Goal: Task Accomplishment & Management: Manage account settings

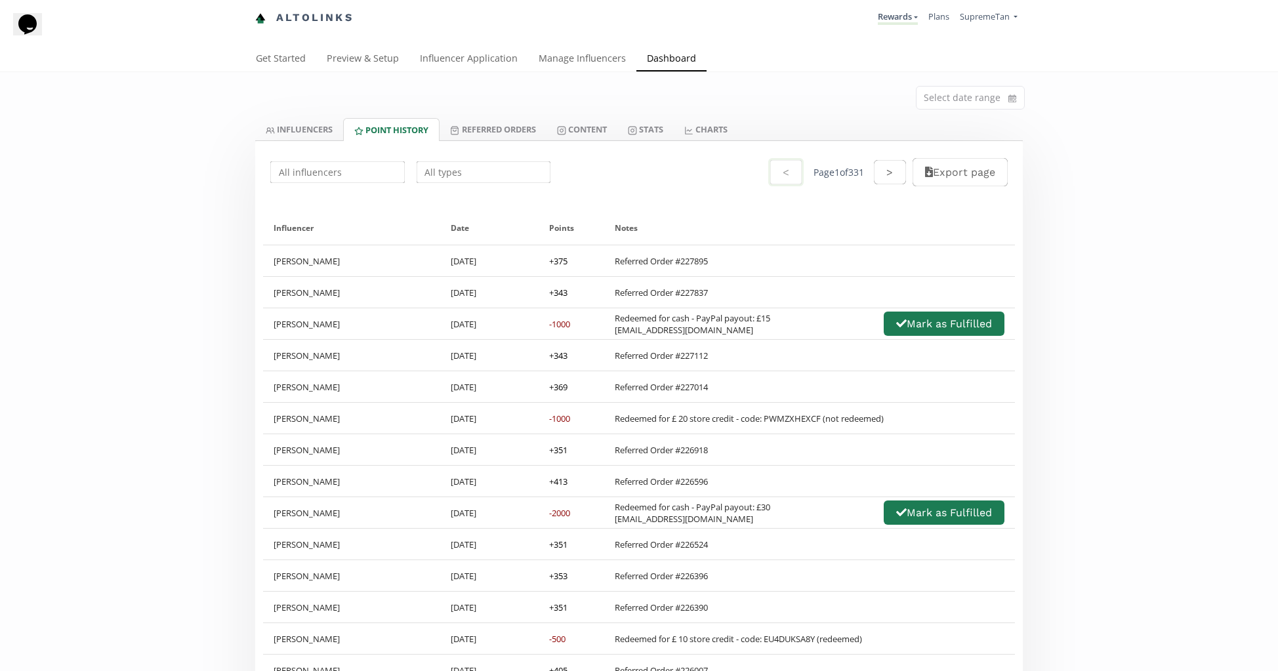
click at [443, 167] on input "text" at bounding box center [484, 172] width 138 height 26
click at [423, 205] on div "Redeemed for Cash" at bounding box center [483, 198] width 133 height 24
type input "Redeemed for Cash"
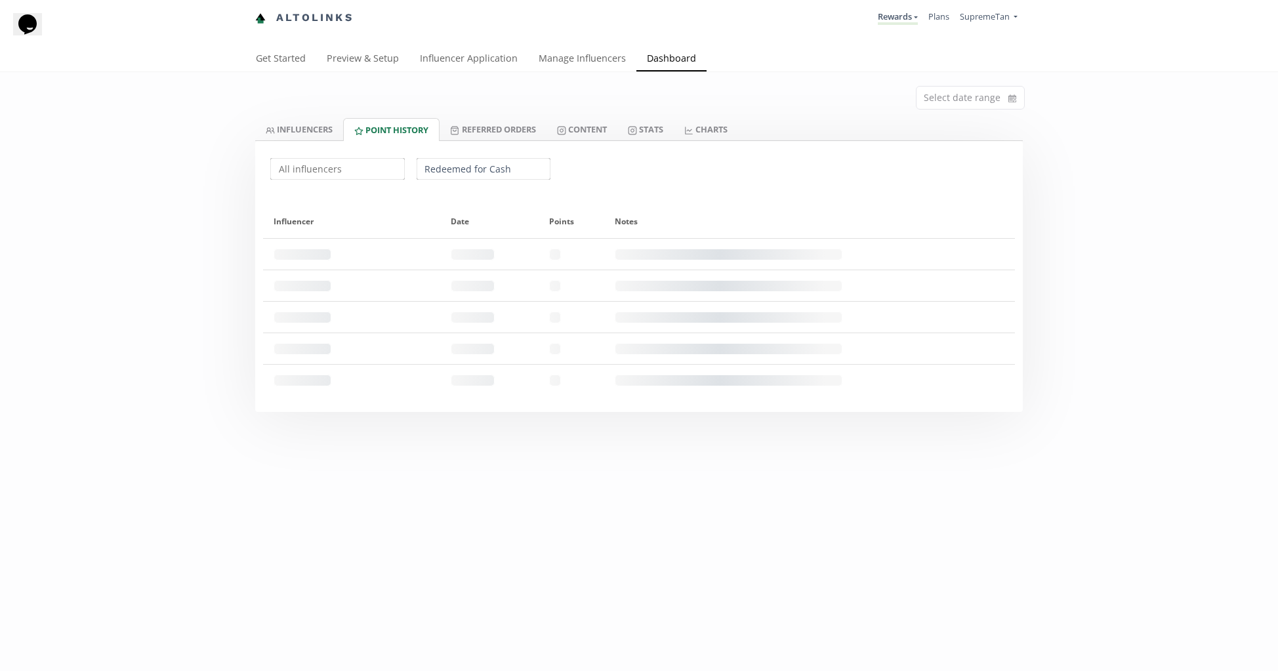
click at [123, 245] on div "Select date range INFLUENCERS Point HISTORY Referred Orders Content Stats CHART…" at bounding box center [639, 242] width 1278 height 340
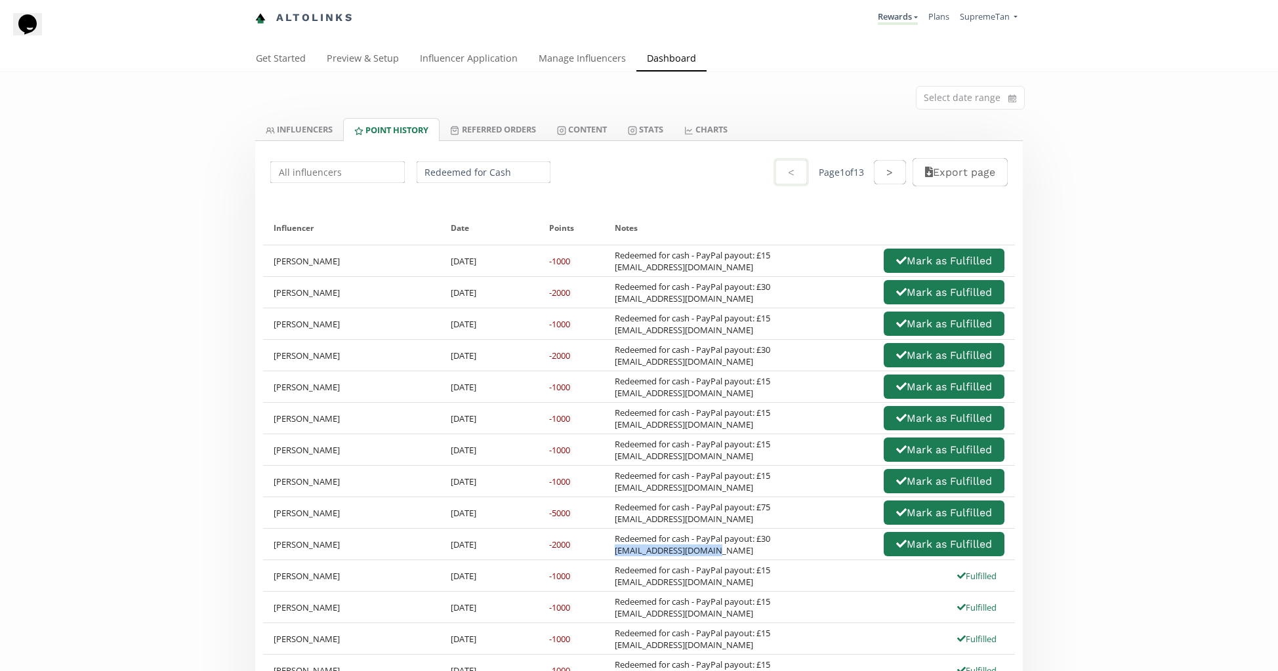
drag, startPoint x: 721, startPoint y: 556, endPoint x: 607, endPoint y: 553, distance: 114.3
click at [607, 553] on div "Redeemed for cash - PayPal payout: £30 mcdonaghh298@gmail.com Mark as Fulfilled" at bounding box center [809, 544] width 411 height 31
copy div "mcdonaghh298@gmail.com"
click at [582, 565] on div "-1000" at bounding box center [572, 575] width 66 height 31
drag, startPoint x: 723, startPoint y: 554, endPoint x: 608, endPoint y: 555, distance: 114.8
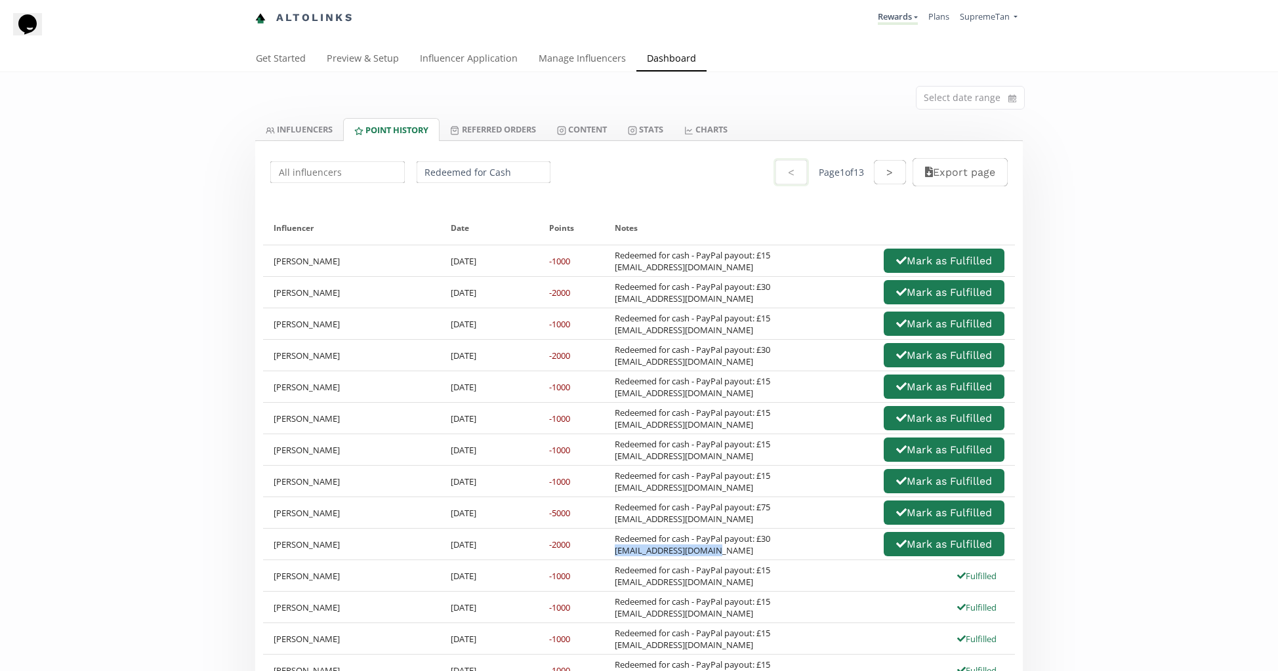
click at [608, 555] on div "Redeemed for cash - PayPal payout: £30 mcdonaghh298@gmail.com Mark as Fulfilled" at bounding box center [809, 544] width 411 height 31
click at [564, 555] on div "-2000" at bounding box center [572, 544] width 66 height 31
drag, startPoint x: 728, startPoint y: 557, endPoint x: 609, endPoint y: 552, distance: 118.9
click at [609, 552] on div "Redeemed for cash - PayPal payout: £30 mcdonaghh298@gmail.com Mark as Fulfilled" at bounding box center [809, 544] width 411 height 31
copy div "mcdonaghh298@gmail.com"
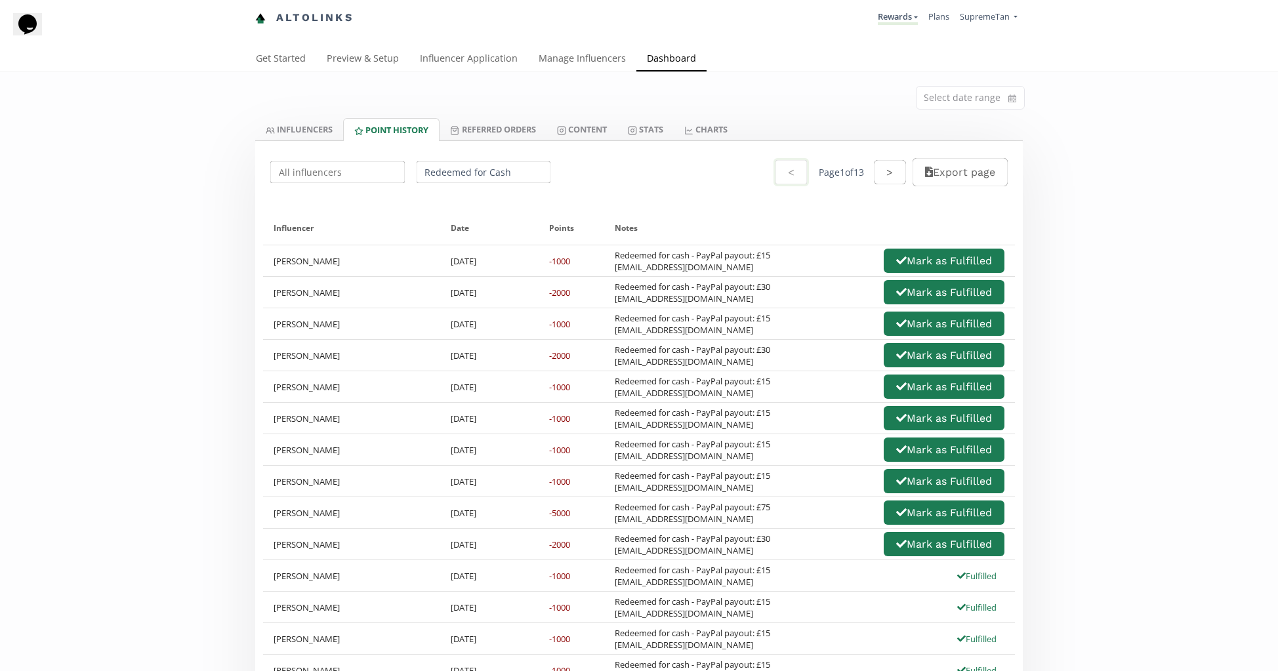
click at [637, 608] on div "Redeemed for cash - PayPal payout: £15 bethanylgreen@icloud.com" at bounding box center [693, 608] width 156 height 24
drag, startPoint x: 713, startPoint y: 552, endPoint x: 609, endPoint y: 555, distance: 103.7
click at [609, 555] on div "Redeemed for cash - PayPal payout: £30 mcdonaghh298@gmail.com Mark as Fulfilled" at bounding box center [809, 544] width 411 height 31
copy div "mcdonaghh298@gmail.com"
click at [738, 582] on div "Redeemed for cash - PayPal payout: £15 Rosywright@icloud.com" at bounding box center [693, 576] width 156 height 24
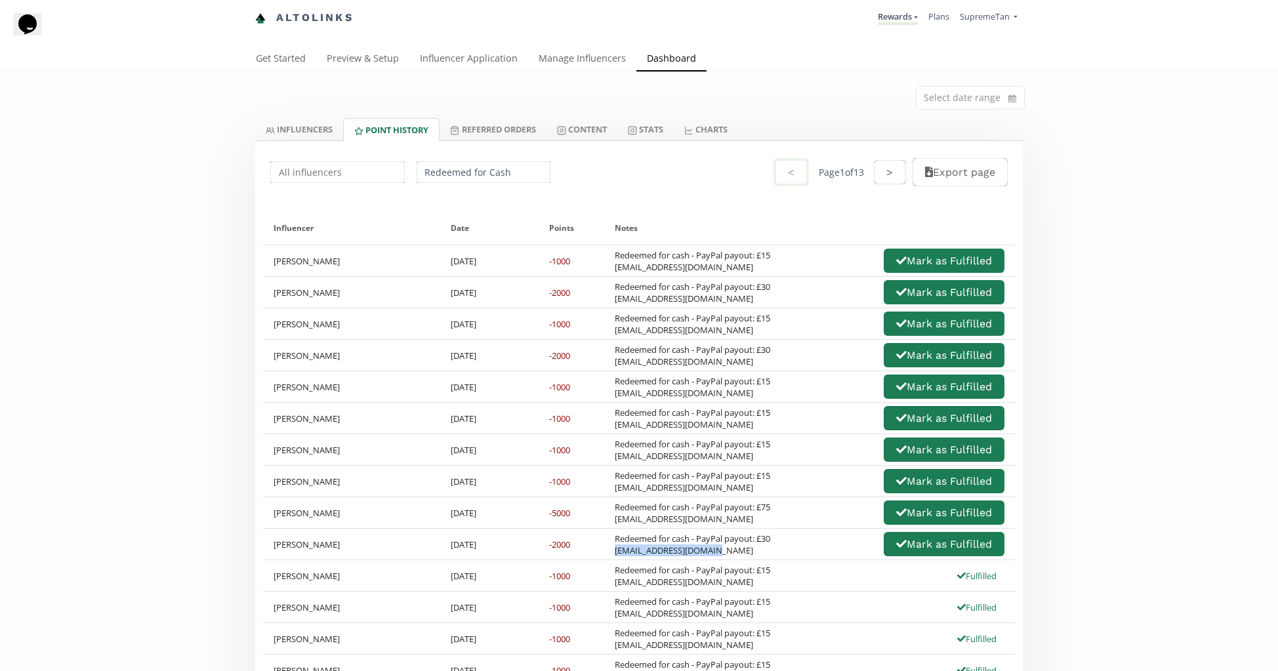
drag, startPoint x: 732, startPoint y: 555, endPoint x: 612, endPoint y: 553, distance: 120.8
click at [615, 553] on div "Redeemed for cash - PayPal payout: £30 mcdonaghh298@gmail.com" at bounding box center [693, 545] width 156 height 24
copy div "mcdonaghh298@gmail.com"
click at [730, 562] on div "Redeemed for cash - PayPal payout: £15 Rosywright@icloud.com Fulfilled" at bounding box center [809, 575] width 411 height 31
drag, startPoint x: 726, startPoint y: 555, endPoint x: 606, endPoint y: 553, distance: 119.5
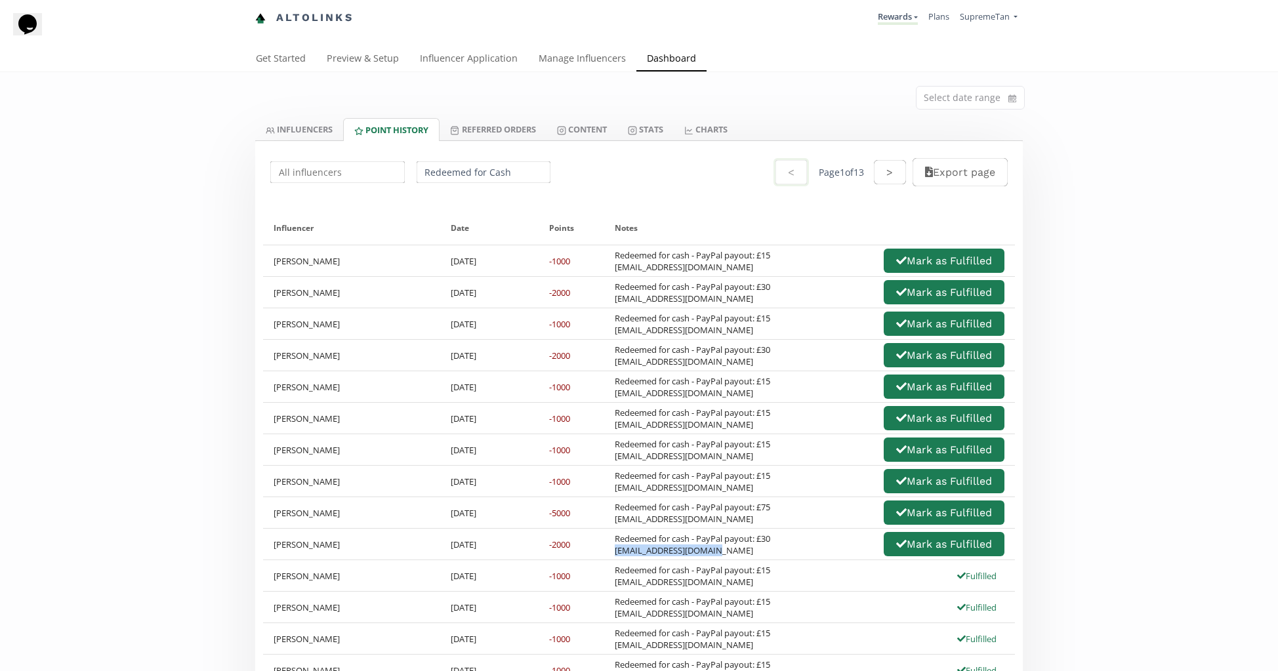
click at [606, 553] on div "Redeemed for cash - PayPal payout: £30 mcdonaghh298@gmail.com Mark as Fulfilled" at bounding box center [809, 544] width 411 height 31
copy div "mcdonaghh298@gmail.com"
click at [461, 179] on input "Redeemed for Cash" at bounding box center [484, 172] width 138 height 26
click at [446, 172] on input "Redeemed for Cash" at bounding box center [484, 172] width 138 height 26
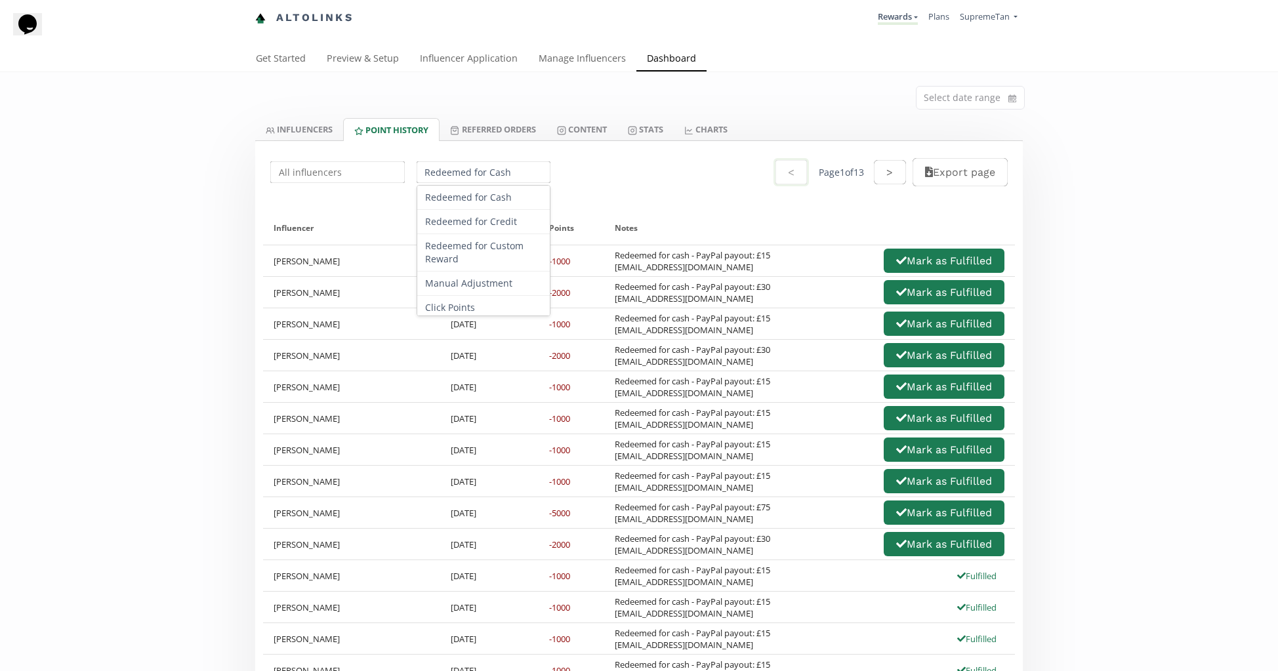
click at [460, 177] on input "Redeemed for Cash" at bounding box center [484, 172] width 138 height 26
click at [766, 556] on div "Redeemed for cash - PayPal payout: £30 mcdonaghh298@gmail.com Mark as Fulfilled" at bounding box center [810, 544] width 390 height 28
drag, startPoint x: 732, startPoint y: 555, endPoint x: 612, endPoint y: 552, distance: 120.8
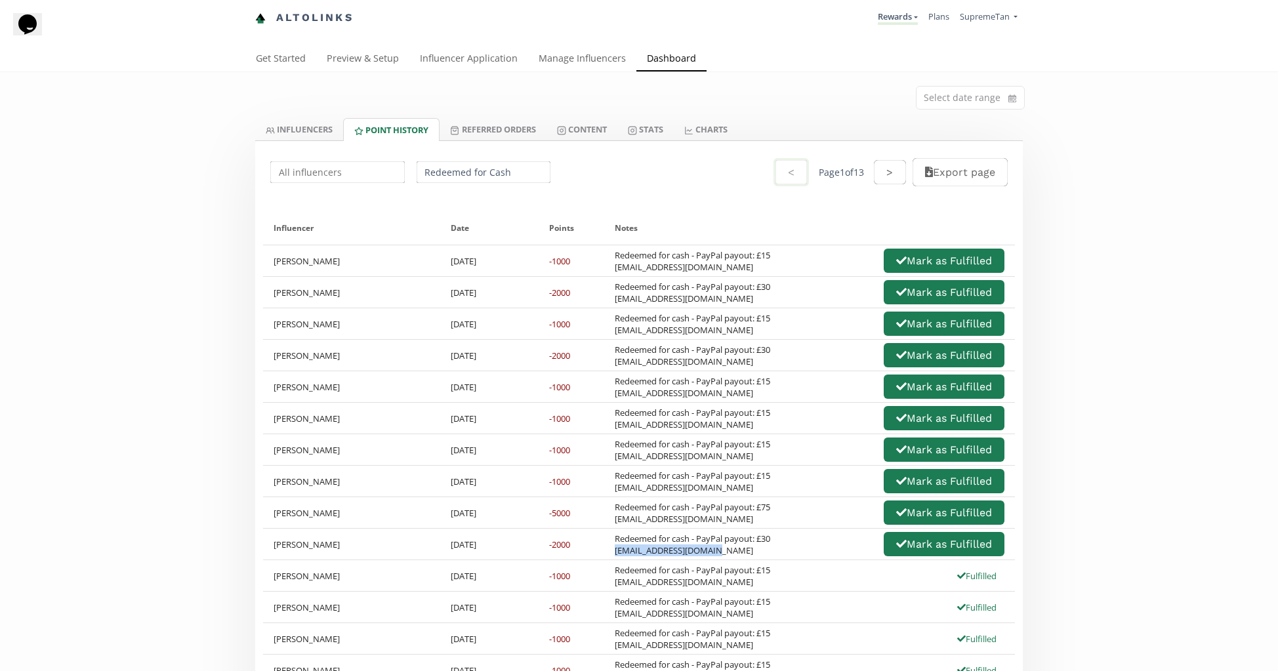
click at [615, 552] on div "Redeemed for cash - PayPal payout: £30 mcdonaghh298@gmail.com" at bounding box center [693, 545] width 156 height 24
copy div "mcdonaghh298@gmail.com"
click at [762, 546] on div "Redeemed for cash - PayPal payout: £30 mcdonaghh298@gmail.com" at bounding box center [693, 545] width 156 height 24
click at [885, 549] on button "Mark as Fulfilled" at bounding box center [944, 544] width 125 height 28
click at [791, 549] on div "Redeemed for cash - PayPal payout: £30 mcdonaghh298@gmail.com Mark as Fulfilled" at bounding box center [810, 544] width 390 height 28
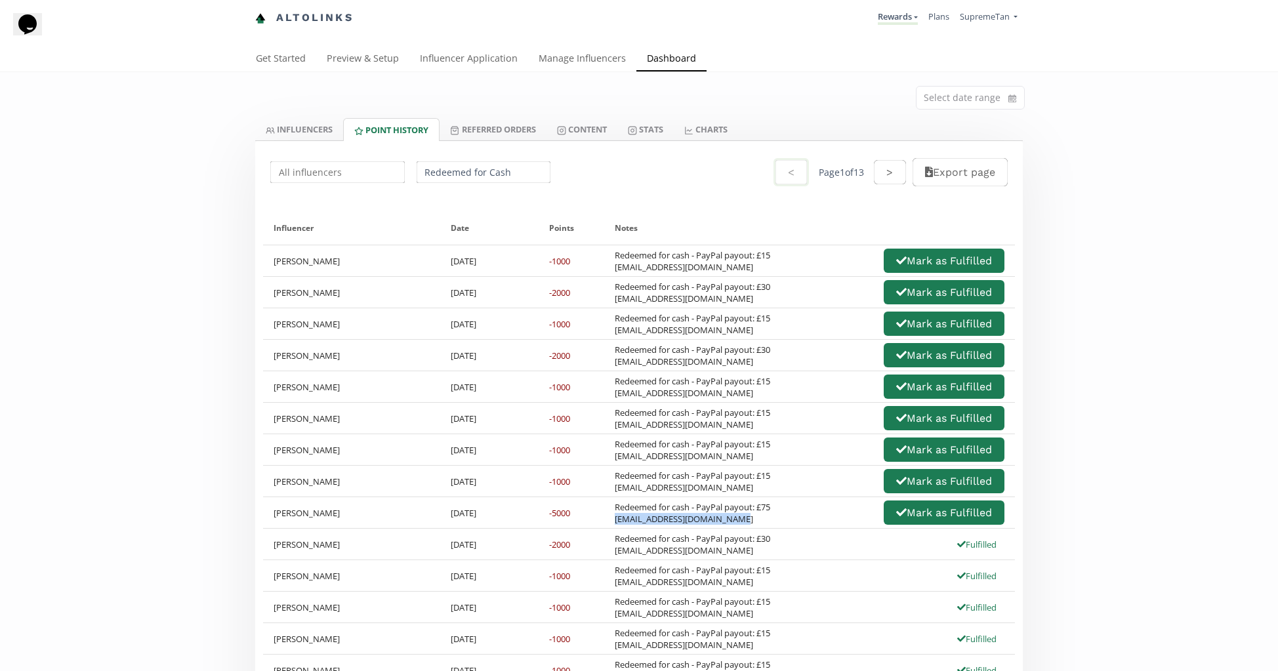
drag, startPoint x: 679, startPoint y: 521, endPoint x: 602, endPoint y: 522, distance: 76.1
click at [604, 522] on div "Redeemed for cash - PayPal payout: £75 daisylailadutton@gmail.com Mark as Fulfi…" at bounding box center [809, 512] width 411 height 31
copy div "daisylailadutton@gmail.com"
click at [764, 525] on div "Redeemed for cash - PayPal payout: £75 daisylailadutton@gmail.com Mark as Fulfi…" at bounding box center [810, 513] width 390 height 28
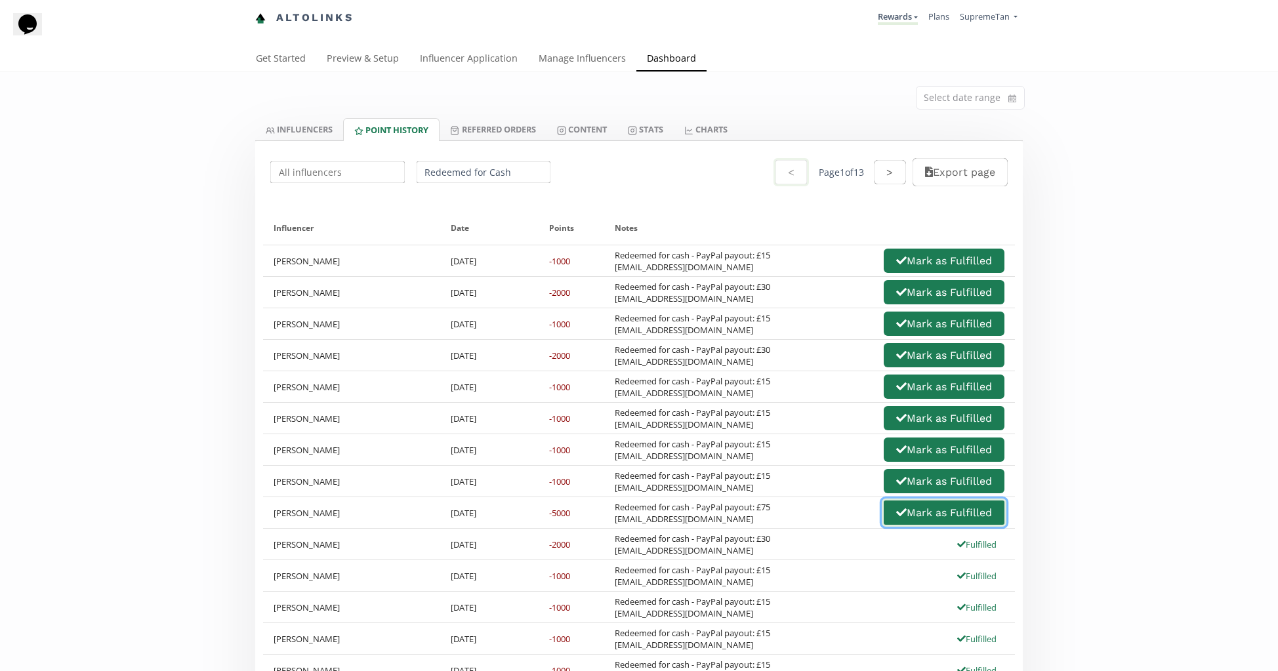
click at [900, 517] on button "Mark as Fulfilled" at bounding box center [944, 513] width 125 height 28
drag, startPoint x: 720, startPoint y: 493, endPoint x: 600, endPoint y: 488, distance: 119.6
click at [604, 488] on div "Redeemed for cash - PayPal payout: £15 kariinajayne@gmail.com Mark as Fulfilled" at bounding box center [809, 481] width 411 height 31
copy div "kariinajayne@gmail.com"
click at [783, 497] on div "Redeemed for cash - PayPal payout: £15 kariinajayne@gmail.com Mark as Fulfilled" at bounding box center [809, 481] width 411 height 31
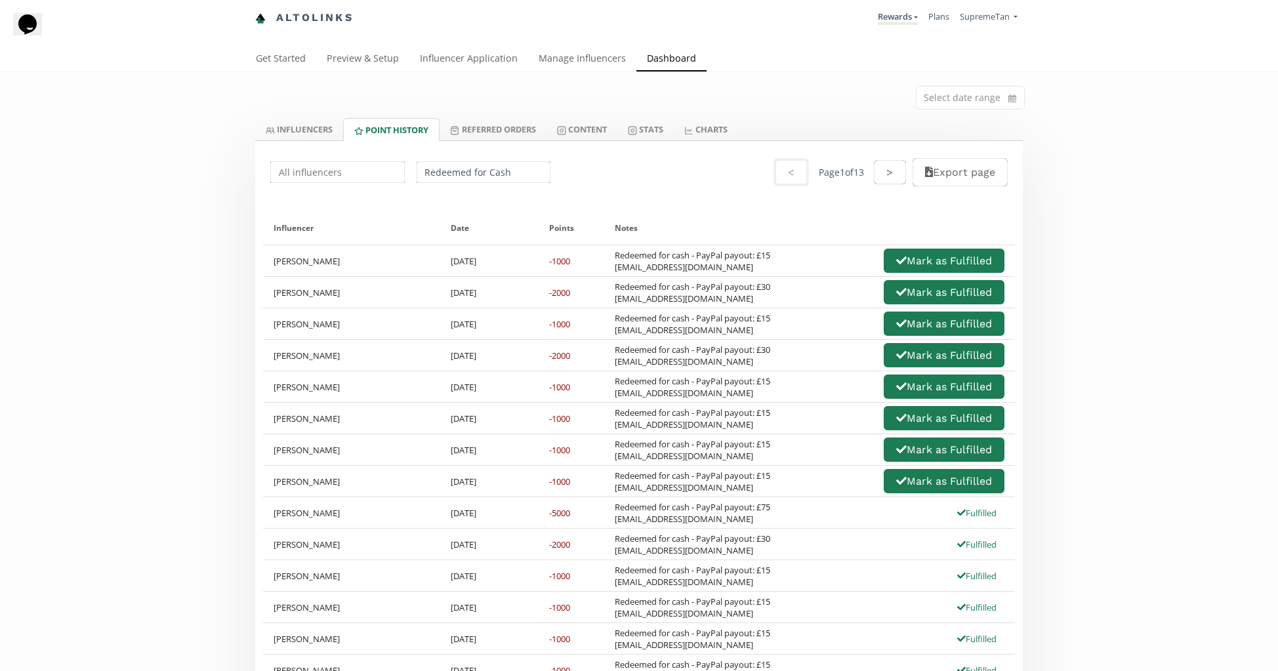
click at [813, 501] on div "Redeemed for cash - PayPal payout: £75 daisylailadutton@gmail.com Fulfilled" at bounding box center [809, 512] width 411 height 31
click at [896, 483] on icon "button" at bounding box center [901, 481] width 10 height 10
click at [778, 469] on div "Redeemed for cash - PayPal payout: £15 kariinajayne@gmail.com Mark as Fulfilled" at bounding box center [809, 481] width 411 height 31
drag, startPoint x: 726, startPoint y: 465, endPoint x: 609, endPoint y: 459, distance: 117.0
click at [609, 459] on div "Redeemed for cash - PayPal payout: £15 Ritchiebrown14@icloud.com Mark as Fulfil…" at bounding box center [809, 449] width 411 height 31
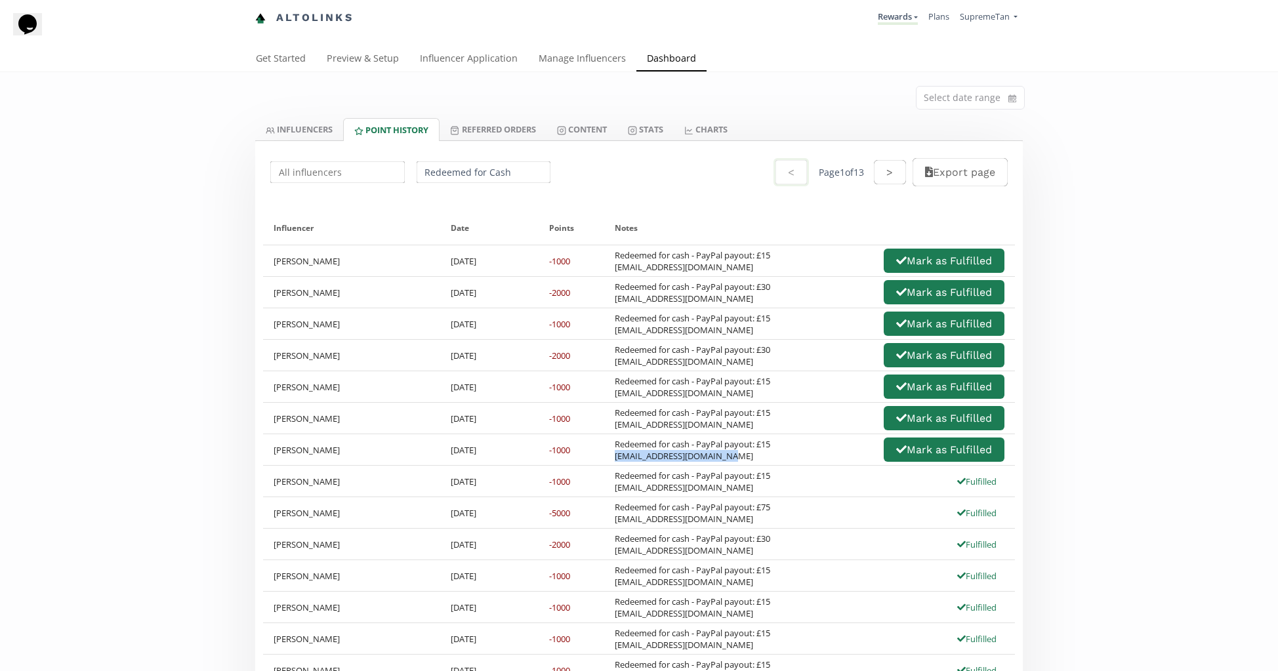
copy div "Ritchiebrown14@icloud.com"
click at [808, 465] on div "Redeemed for cash - PayPal payout: £15 Ritchiebrown14@icloud.com Mark as Fulfil…" at bounding box center [809, 449] width 411 height 31
click at [675, 391] on div "Redeemed for cash - PayPal payout: £15 madzknight1@yahoo.co.uk" at bounding box center [693, 387] width 156 height 24
click at [896, 452] on icon "button" at bounding box center [901, 449] width 10 height 10
click at [761, 434] on div "Redeemed for cash - PayPal payout: £15 Ritchiebrown14@icloud.com Fulfilled" at bounding box center [809, 449] width 411 height 31
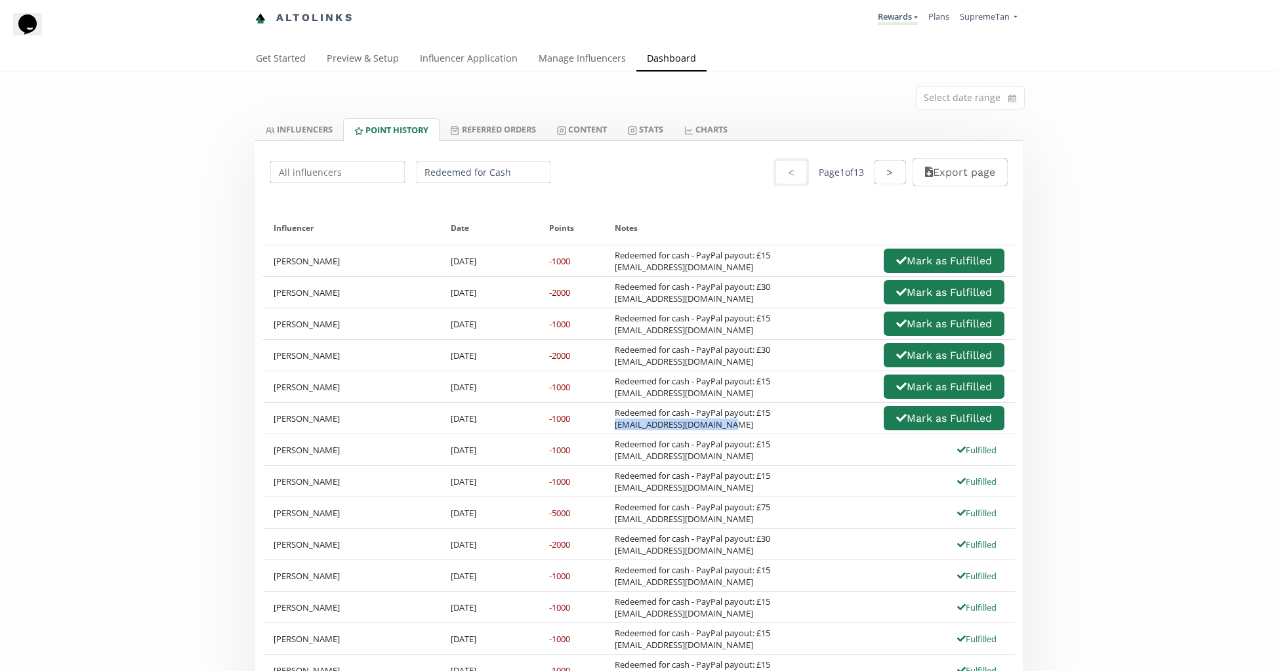
drag, startPoint x: 721, startPoint y: 427, endPoint x: 605, endPoint y: 427, distance: 116.2
click at [605, 427] on div "Redeemed for cash - PayPal payout: £15 Diamonddolls098@gmail.com Mark as Fulfil…" at bounding box center [809, 418] width 411 height 31
click at [756, 433] on div "Redeemed for cash - PayPal payout: £15 Diamonddolls098@gmail.com Mark as Fulfil…" at bounding box center [809, 418] width 411 height 31
drag, startPoint x: 730, startPoint y: 430, endPoint x: 610, endPoint y: 424, distance: 119.6
click at [615, 424] on div "Redeemed for cash - PayPal payout: £15 Diamonddolls098@gmail.com" at bounding box center [693, 419] width 156 height 24
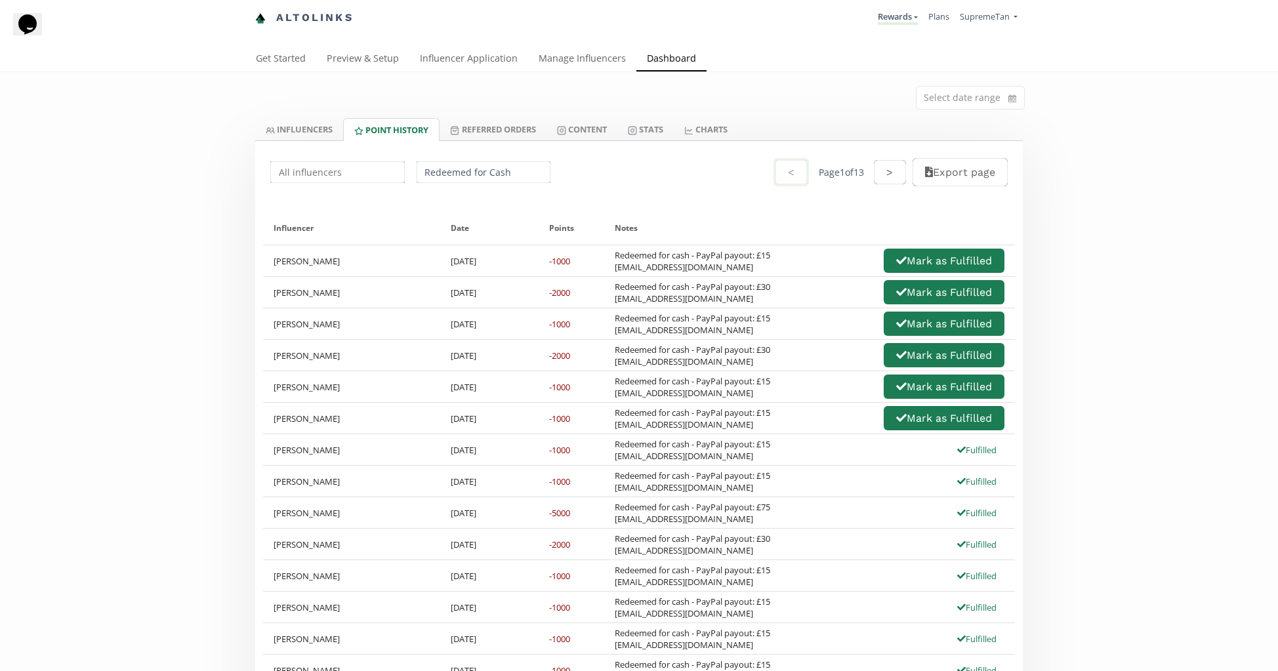
click at [801, 440] on div "Redeemed for cash - PayPal payout: £15 Ritchiebrown14@icloud.com Fulfilled" at bounding box center [810, 450] width 390 height 24
click at [896, 423] on icon "button" at bounding box center [901, 418] width 10 height 10
click at [759, 417] on div "Redeemed for cash - PayPal payout: £15 Diamonddolls098@gmail.com" at bounding box center [693, 419] width 156 height 24
drag, startPoint x: 726, startPoint y: 396, endPoint x: 610, endPoint y: 394, distance: 115.5
click at [615, 394] on div "Redeemed for cash - PayPal payout: £15 madzknight1@yahoo.co.uk" at bounding box center [693, 387] width 156 height 24
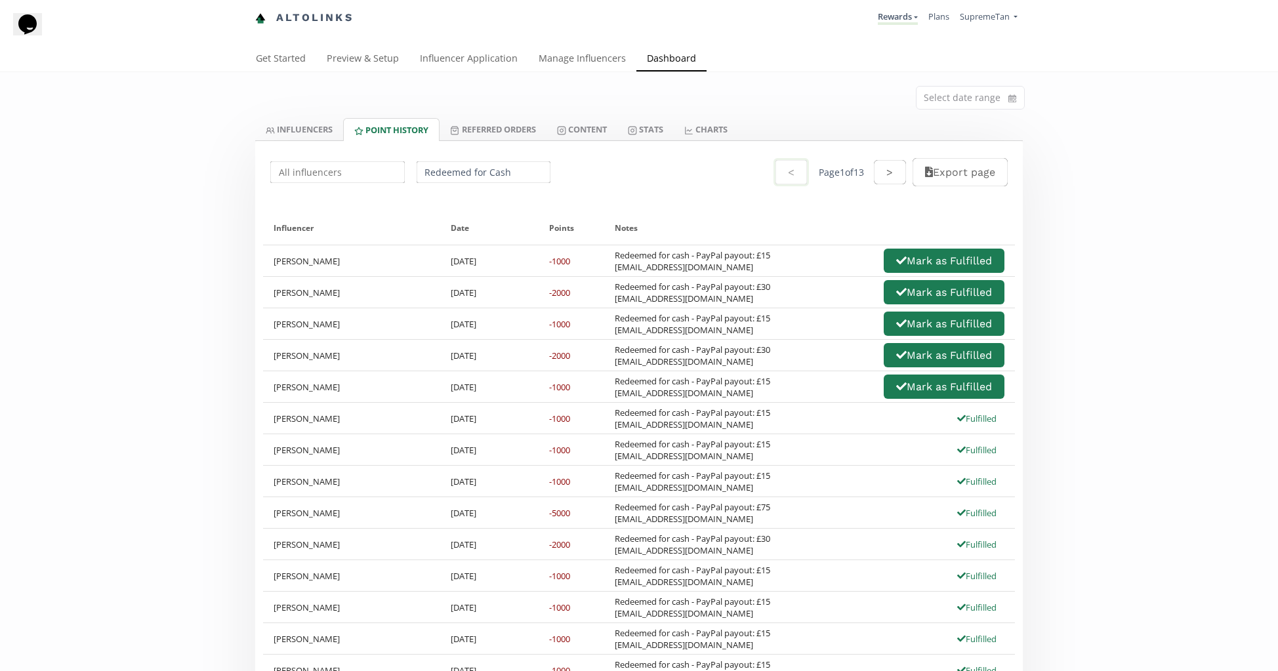
click at [758, 390] on div "Redeemed for cash - PayPal payout: £15 madzknight1@yahoo.co.uk" at bounding box center [693, 387] width 156 height 24
click at [905, 395] on button "Mark as Fulfilled" at bounding box center [944, 387] width 125 height 28
click at [774, 365] on div "Redeemed for cash - PayPal payout: £30 Emlaura333@gmail.com Mark as Fulfilled" at bounding box center [810, 355] width 390 height 28
drag, startPoint x: 706, startPoint y: 366, endPoint x: 602, endPoint y: 362, distance: 104.4
click at [604, 362] on div "Redeemed for cash - PayPal payout: £30 Emlaura333@gmail.com Mark as Fulfilled" at bounding box center [809, 355] width 411 height 31
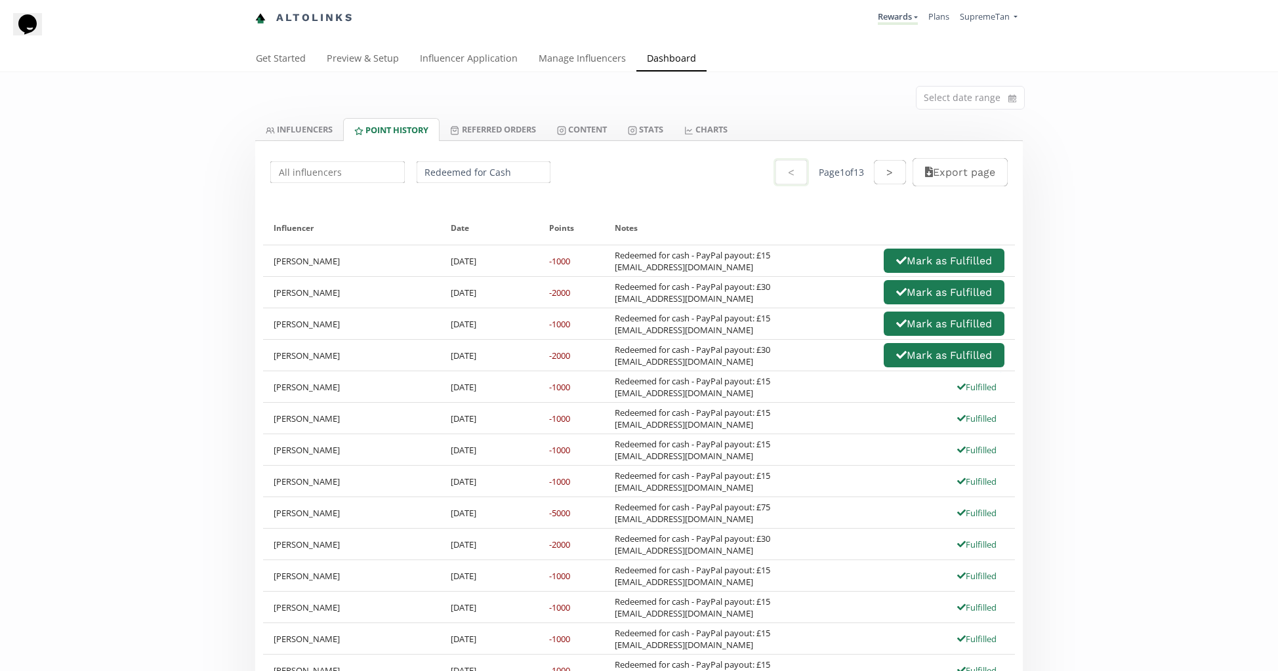
click at [712, 368] on div "Redeemed for cash - PayPal payout: £30 Emlaura333@gmail.com Mark as Fulfilled" at bounding box center [810, 355] width 390 height 28
drag, startPoint x: 717, startPoint y: 364, endPoint x: 611, endPoint y: 366, distance: 105.7
click at [615, 366] on div "Redeemed for cash - PayPal payout: £30 Emlaura333@gmail.com" at bounding box center [693, 356] width 156 height 24
drag, startPoint x: 770, startPoint y: 353, endPoint x: 781, endPoint y: 358, distance: 11.5
click at [770, 354] on div "Redeemed for cash - PayPal payout: £30 Emlaura333@gmail.com Mark as Fulfilled" at bounding box center [810, 355] width 390 height 28
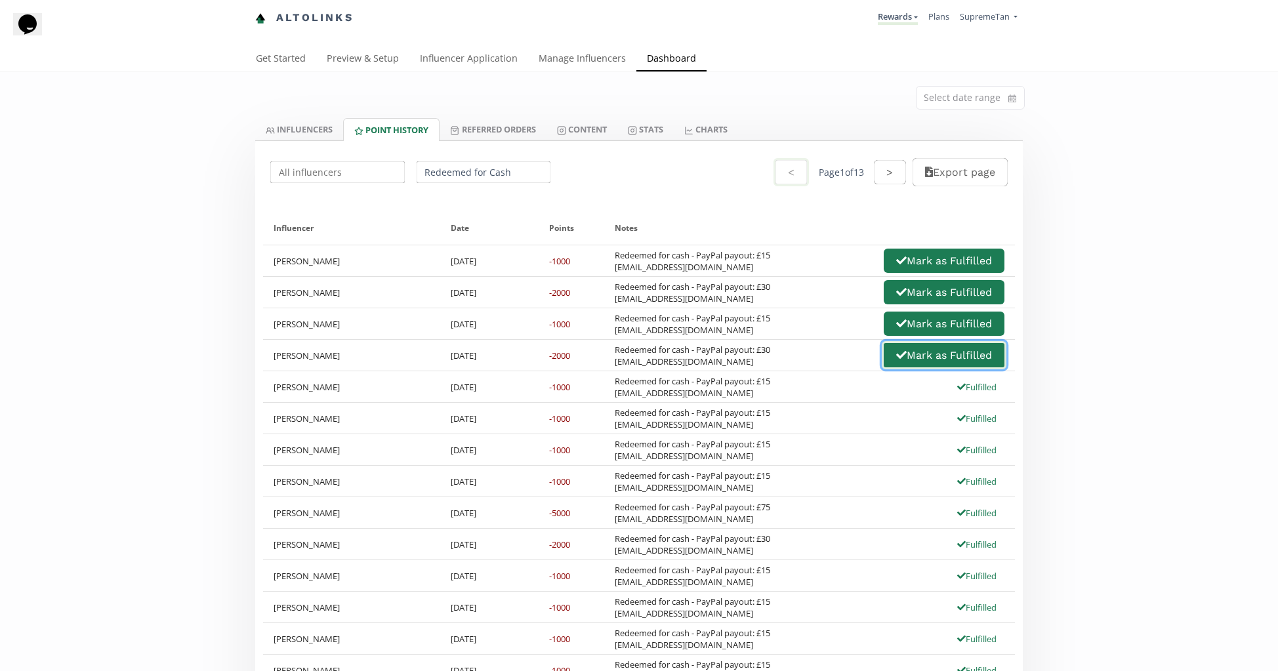
click at [896, 360] on icon "button" at bounding box center [901, 355] width 10 height 10
click at [761, 344] on div "Redeemed for cash - PayPal payout: £30 Emlaura333@gmail.com" at bounding box center [693, 356] width 156 height 24
click at [703, 337] on div "Redeemed for cash - PayPal payout: £15 Rosywright@icloud.com Mark as Fulfilled" at bounding box center [810, 324] width 390 height 28
drag, startPoint x: 709, startPoint y: 332, endPoint x: 604, endPoint y: 325, distance: 104.5
click at [604, 325] on div "Redeemed for cash - PayPal payout: £15 Rosywright@icloud.com Mark as Fulfilled" at bounding box center [809, 323] width 411 height 31
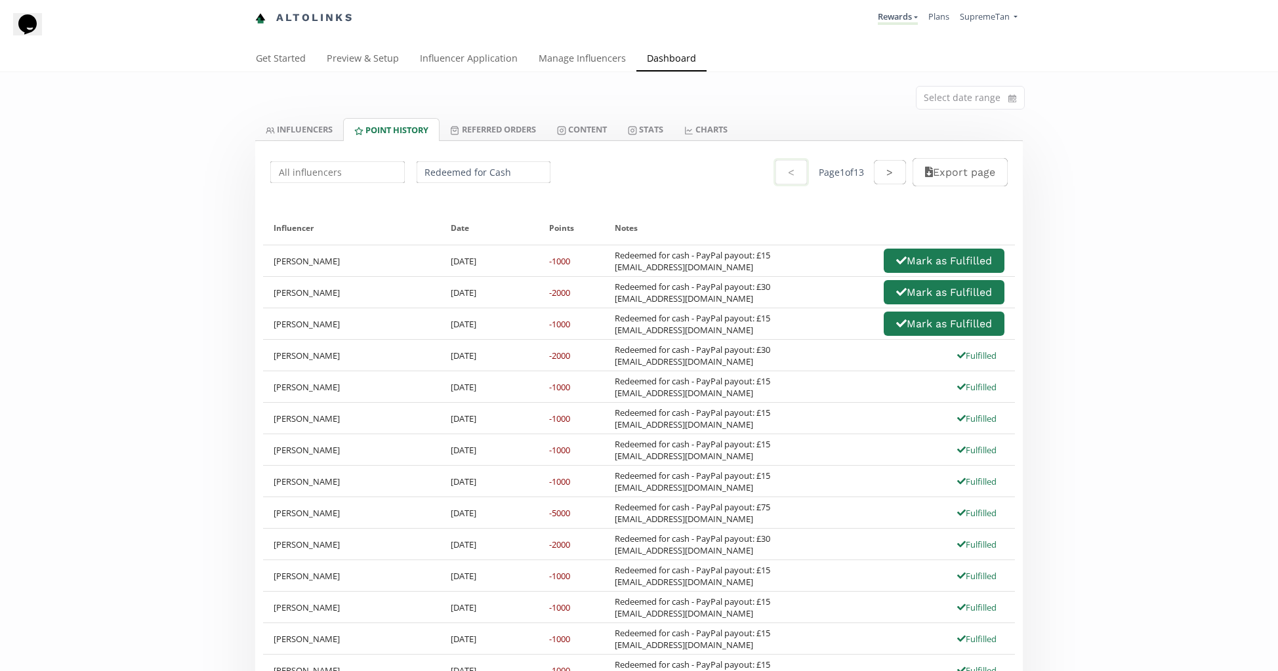
click at [758, 317] on div "Redeemed for cash - PayPal payout: £15 Rosywright@icloud.com" at bounding box center [693, 324] width 156 height 24
click at [768, 335] on div "Redeemed for cash - PayPal payout: £15 Rosywright@icloud.com" at bounding box center [693, 324] width 156 height 24
click at [887, 324] on button "Mark as Fulfilled" at bounding box center [944, 324] width 125 height 28
click at [767, 313] on div "Redeemed for cash - PayPal payout: £15 Rosywright@icloud.com" at bounding box center [693, 324] width 156 height 24
drag, startPoint x: 707, startPoint y: 299, endPoint x: 600, endPoint y: 301, distance: 107.6
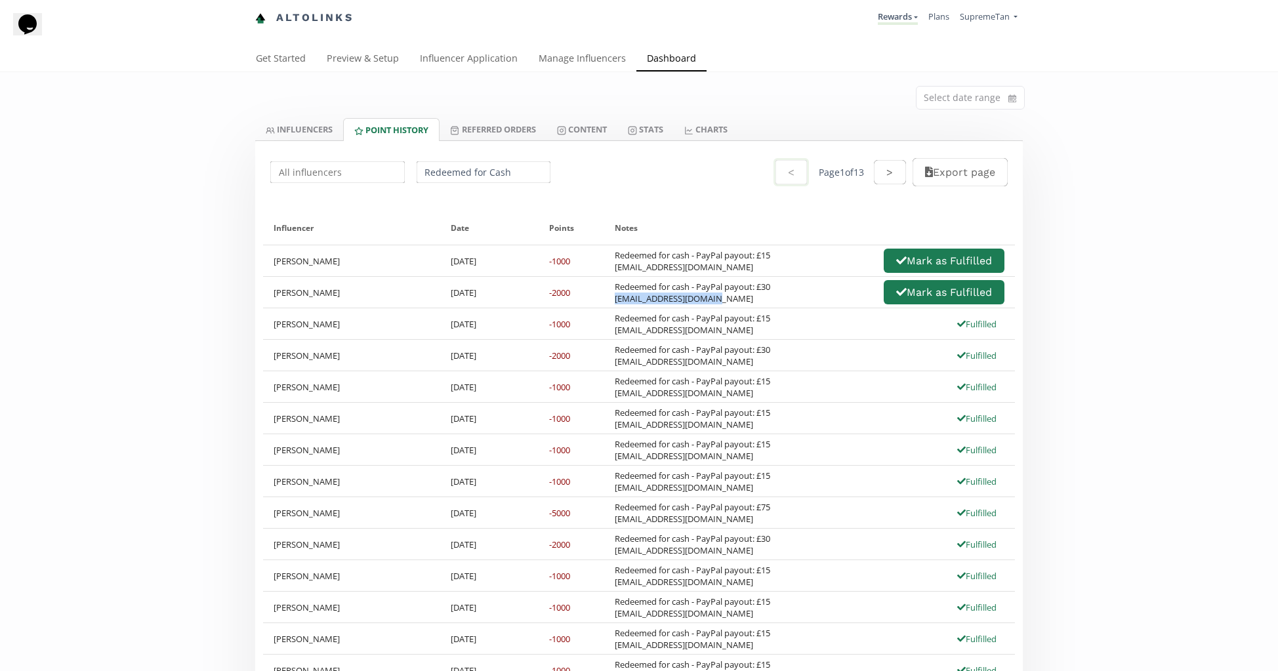
click at [604, 301] on div "Redeemed for cash - PayPal payout: £30 Roseellie11@icloud.com Mark as Fulfilled" at bounding box center [809, 292] width 411 height 31
click at [801, 310] on div "Redeemed for cash - PayPal payout: £15 Rosywright@icloud.com Fulfilled" at bounding box center [809, 323] width 411 height 31
drag, startPoint x: 679, startPoint y: 300, endPoint x: 606, endPoint y: 303, distance: 72.9
click at [606, 303] on div "Redeemed for cash - PayPal payout: £30 Roseellie11@icloud.com Mark as Fulfilled" at bounding box center [809, 292] width 411 height 31
click at [753, 323] on div "Redeemed for cash - PayPal payout: £15 Rosywright@icloud.com" at bounding box center [693, 324] width 156 height 24
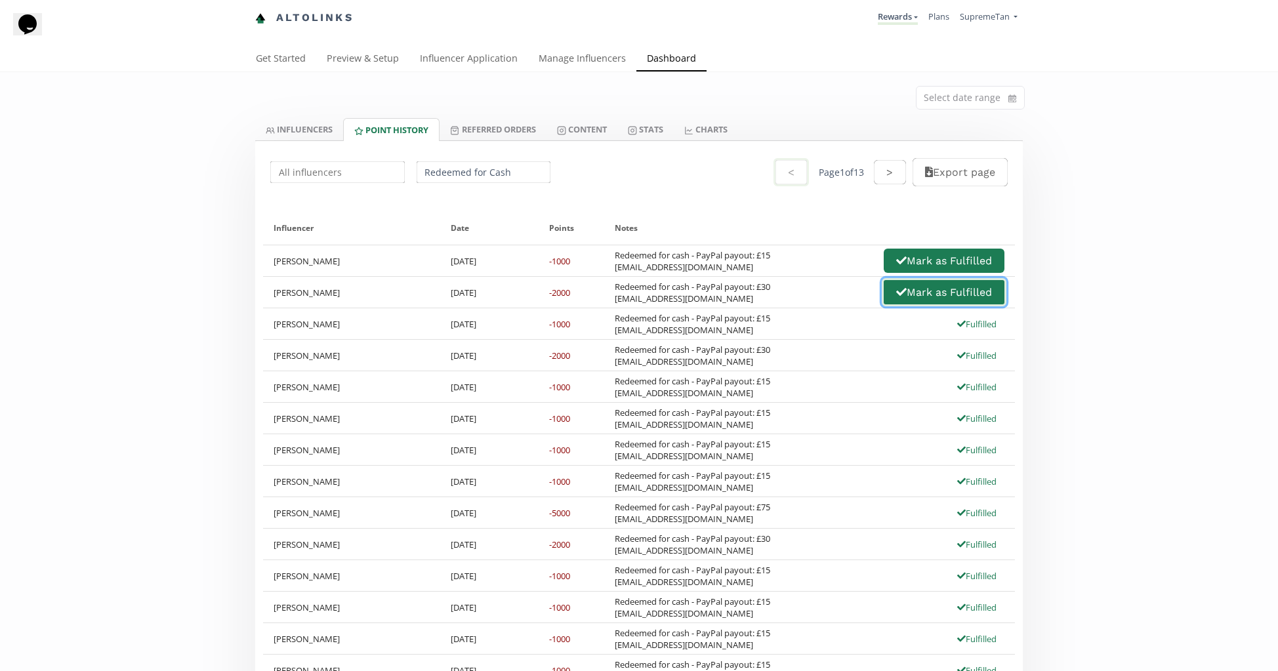
click at [897, 303] on button "Mark as Fulfilled" at bounding box center [944, 292] width 125 height 28
drag, startPoint x: 780, startPoint y: 279, endPoint x: 724, endPoint y: 263, distance: 58.6
click at [780, 279] on div "Redeemed for cash - PayPal payout: £30 Roseellie11@icloud.com Mark as Fulfilled" at bounding box center [810, 292] width 390 height 28
click at [721, 262] on div "Redeemed for cash - PayPal payout: £15 Charlienm03@outlook.com" at bounding box center [693, 261] width 156 height 24
drag, startPoint x: 726, startPoint y: 269, endPoint x: 610, endPoint y: 269, distance: 116.2
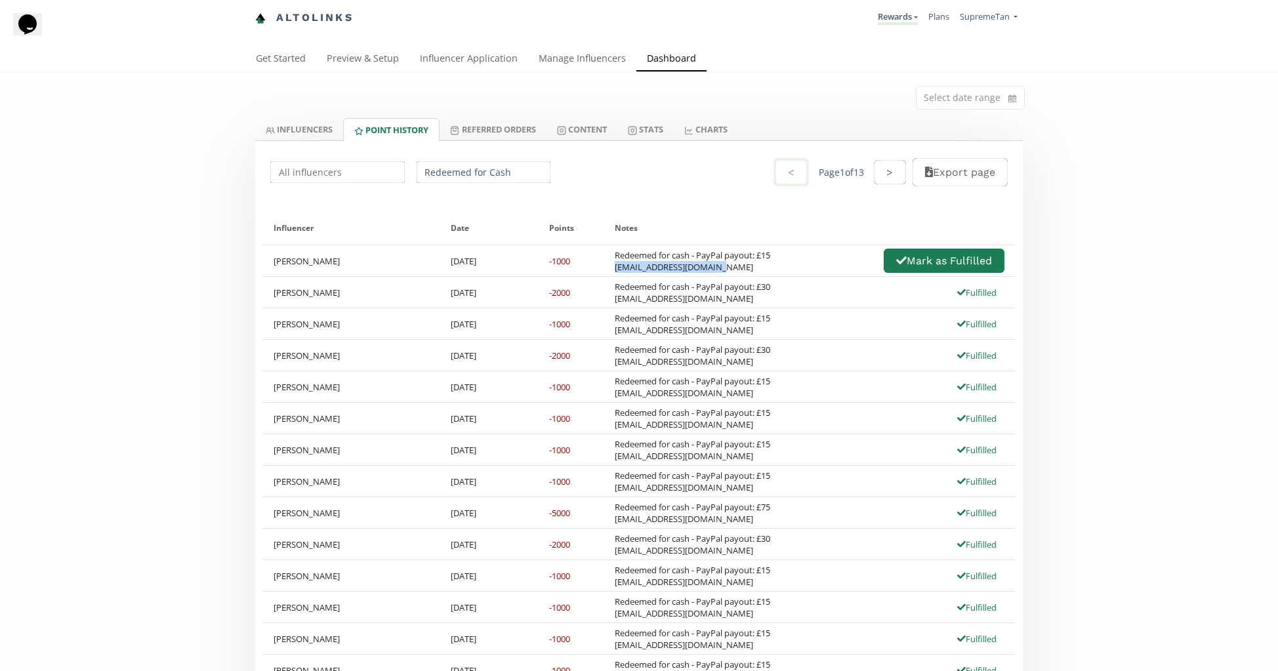
click at [615, 269] on div "Redeemed for cash - PayPal payout: £15 Charlienm03@outlook.com" at bounding box center [693, 261] width 156 height 24
click at [800, 279] on div "Redeemed for cash - PayPal payout: £30 Roseellie11@icloud.com Fulfilled" at bounding box center [809, 292] width 411 height 31
click at [910, 265] on button "Mark as Fulfilled" at bounding box center [944, 261] width 125 height 28
click at [878, 16] on link "Rewards" at bounding box center [898, 17] width 40 height 14
click at [820, 54] on span "Exclusive Rewards" at bounding box center [847, 49] width 70 height 12
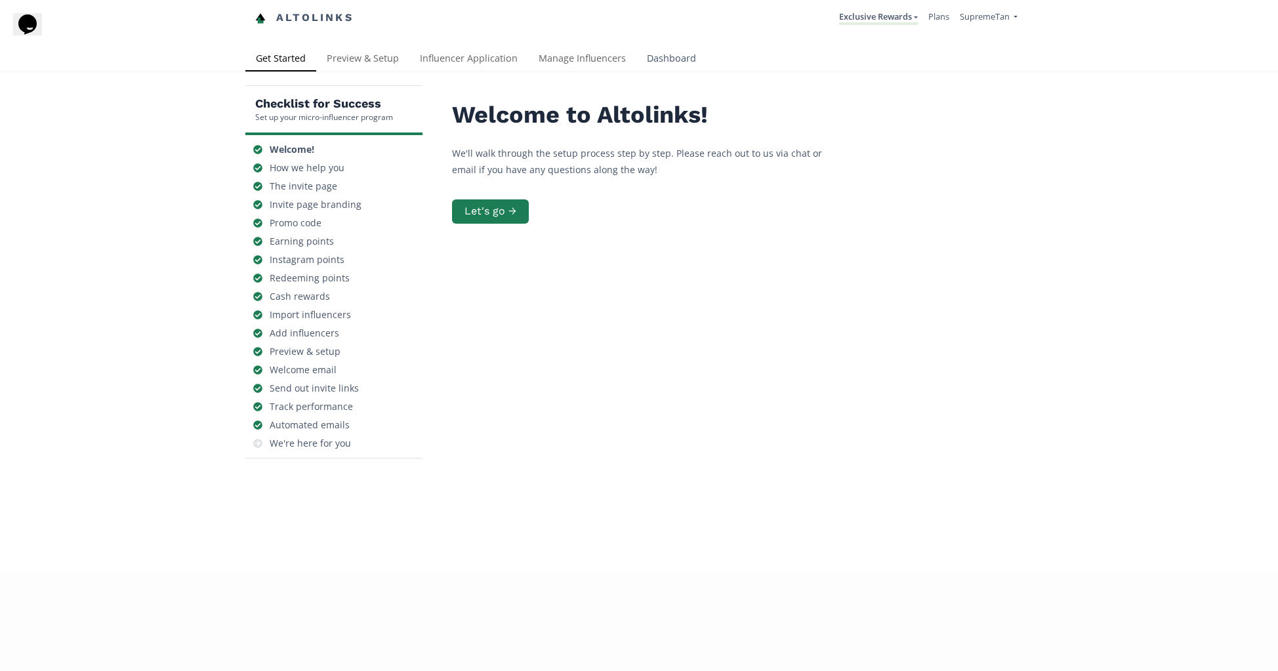
click at [663, 67] on link "Dashboard" at bounding box center [672, 60] width 70 height 26
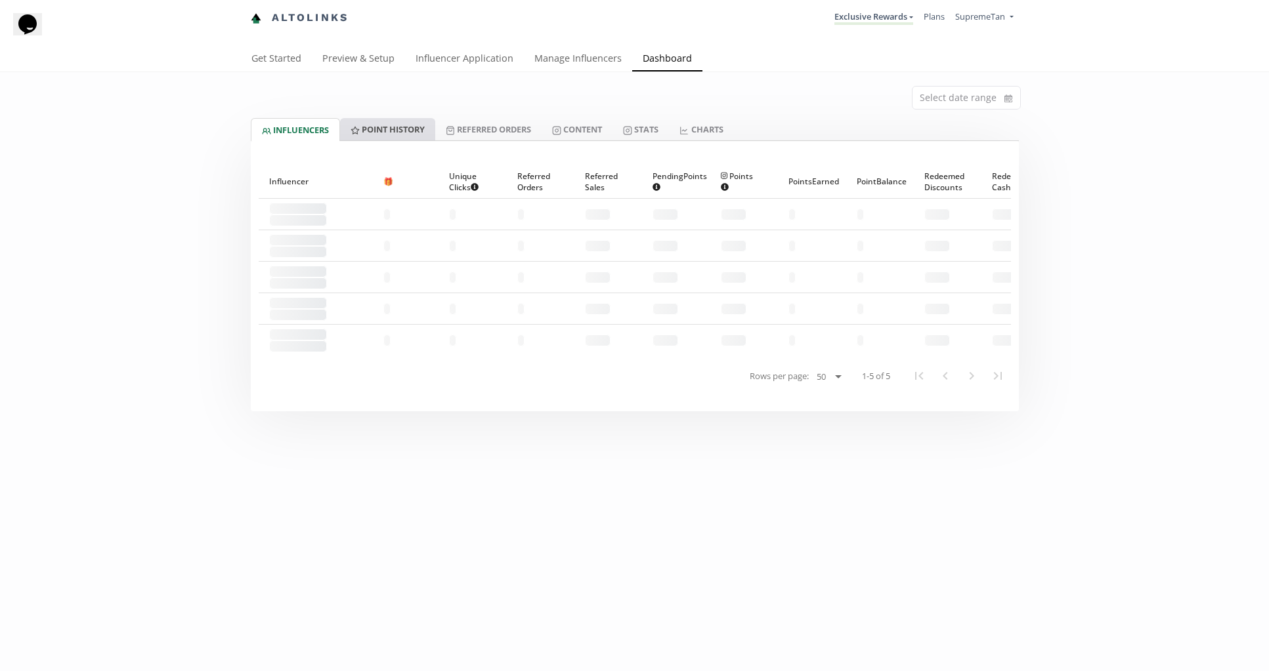
click at [377, 139] on link "Point HISTORY" at bounding box center [387, 129] width 95 height 22
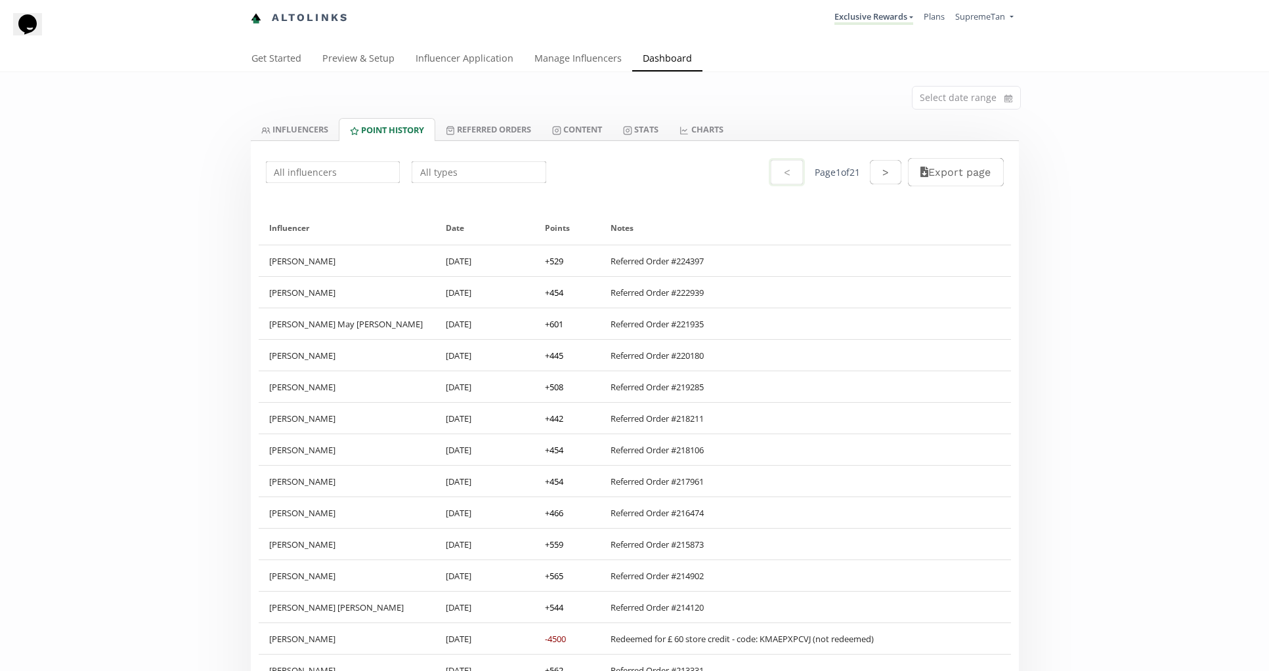
click at [480, 178] on input "text" at bounding box center [478, 172] width 138 height 26
click at [425, 203] on div "Redeemed for Cash" at bounding box center [478, 198] width 133 height 24
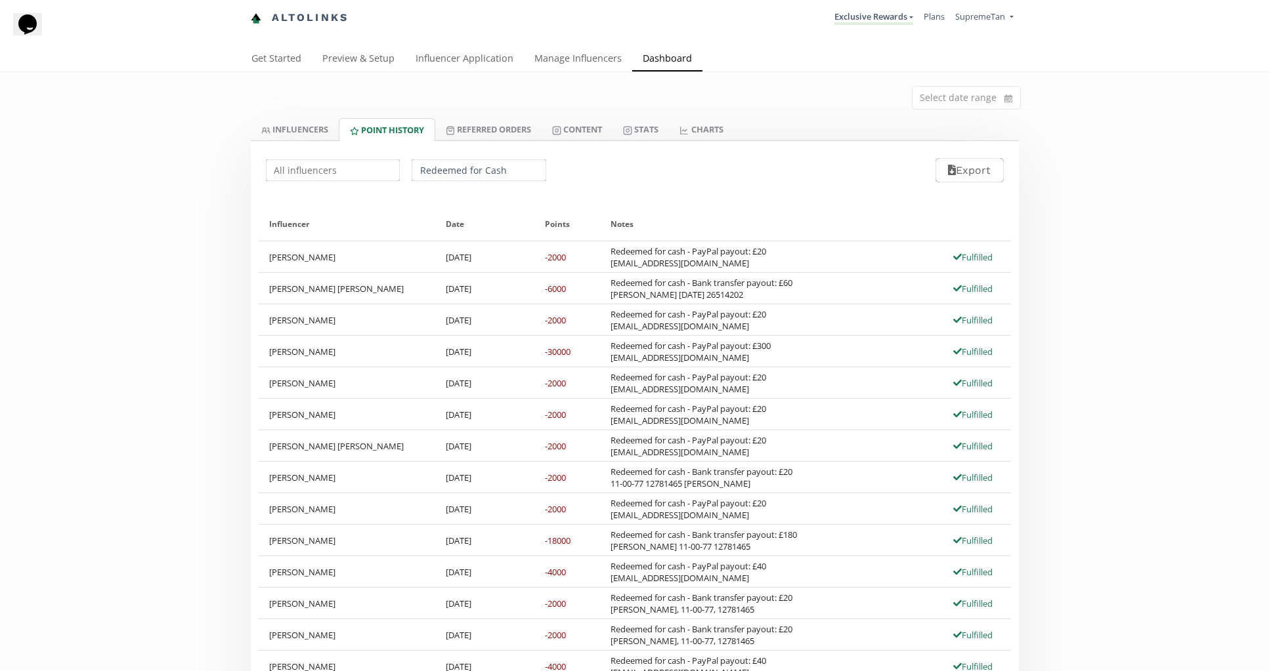
drag, startPoint x: 167, startPoint y: 225, endPoint x: 187, endPoint y: 226, distance: 20.4
click at [442, 173] on input "Redeemed for Cash" at bounding box center [478, 170] width 138 height 26
click at [436, 217] on div "Redeemed for Credit" at bounding box center [478, 220] width 133 height 24
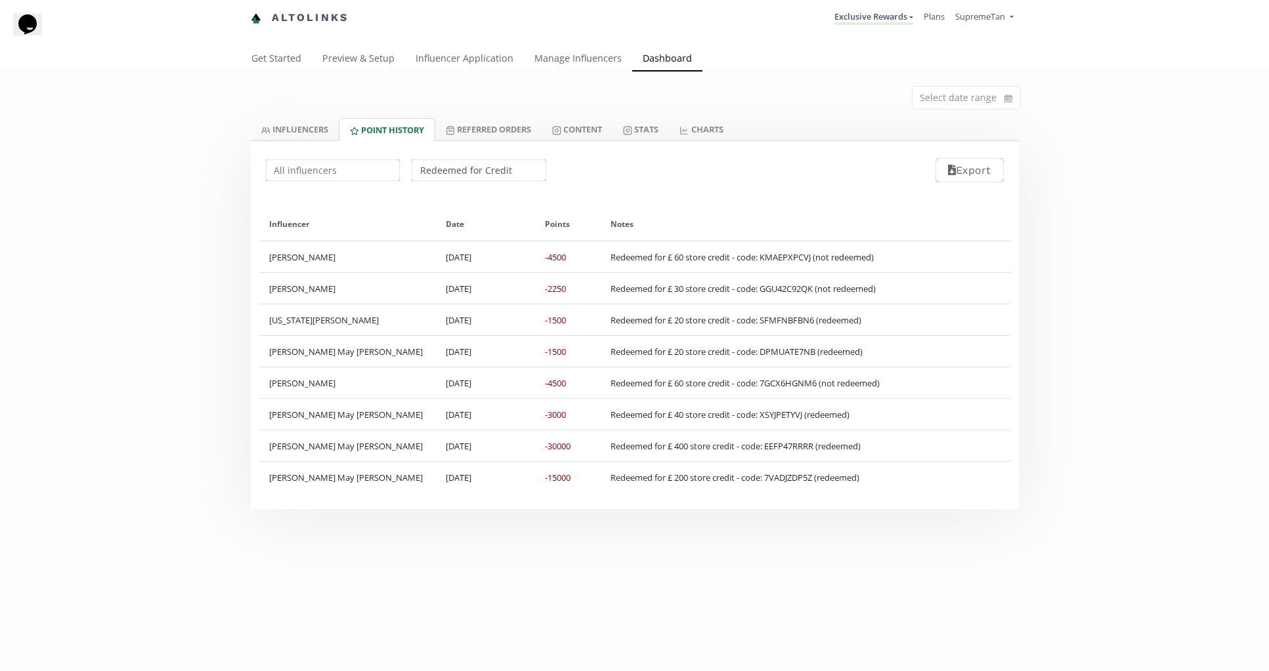
click at [449, 174] on input "Redeemed for Credit" at bounding box center [478, 170] width 138 height 26
click at [432, 194] on div "Redeemed for Cash" at bounding box center [478, 196] width 133 height 24
type input "Redeemed for Cash"
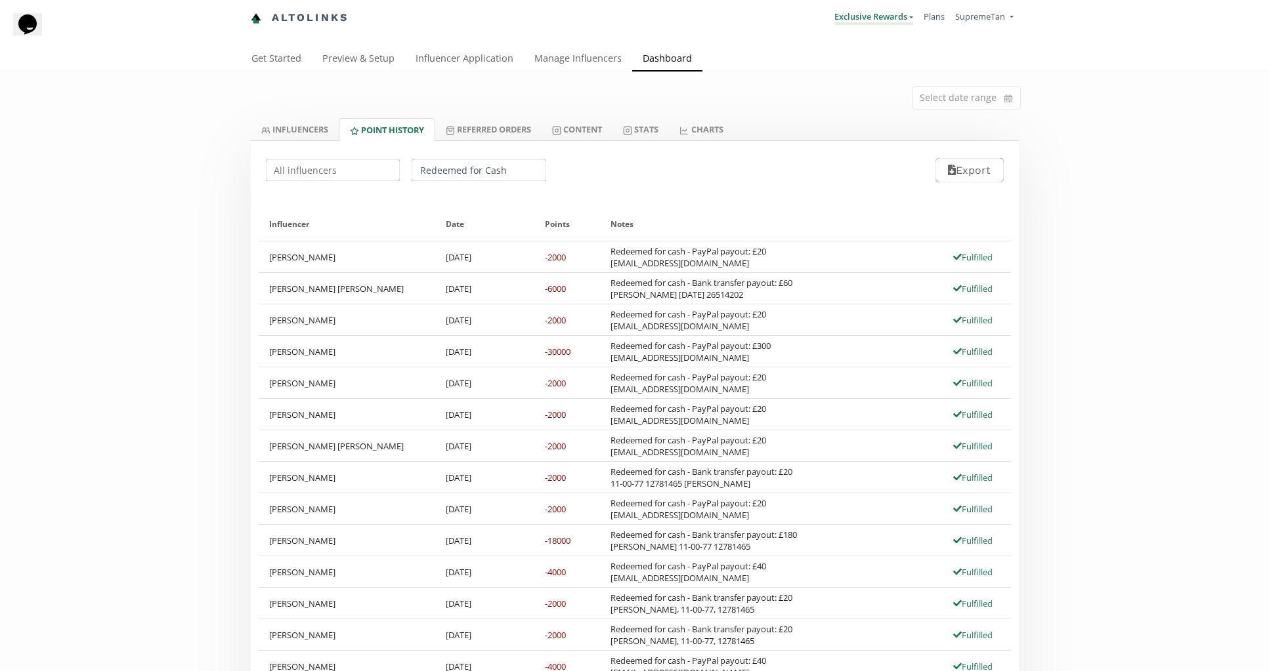
click at [861, 22] on link "Exclusive Rewards" at bounding box center [873, 17] width 79 height 14
click at [832, 73] on span "Rewards" at bounding box center [823, 74] width 33 height 12
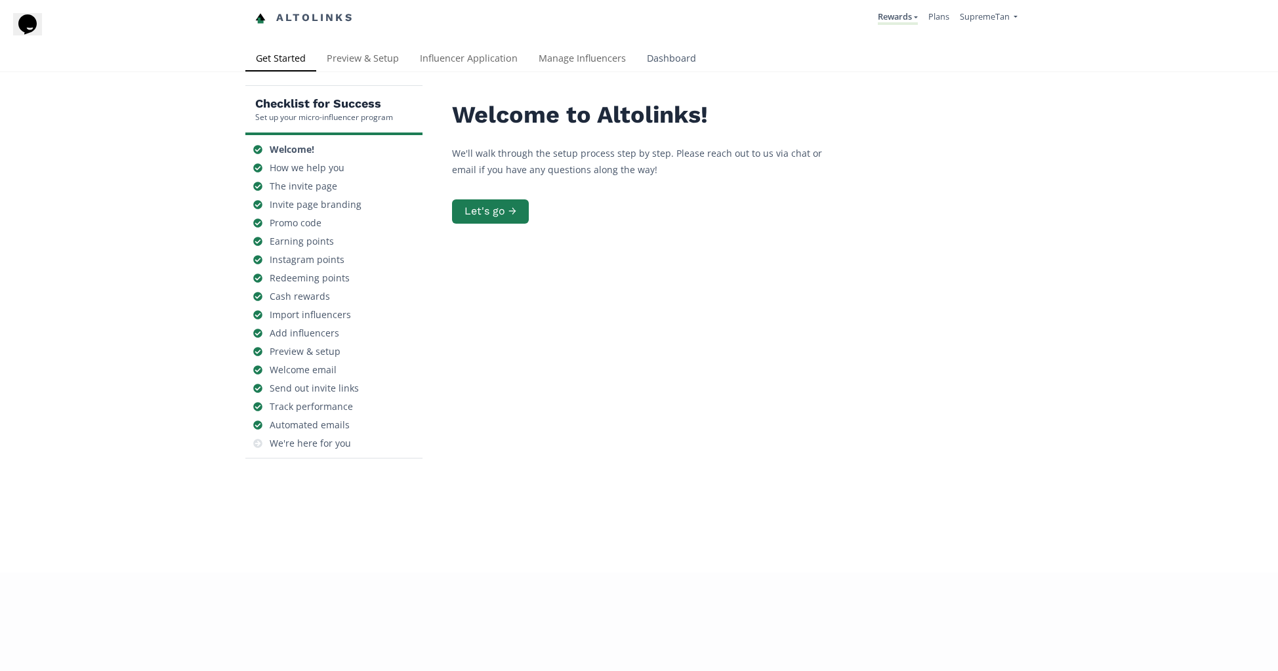
click at [673, 49] on link "Dashboard" at bounding box center [672, 60] width 70 height 26
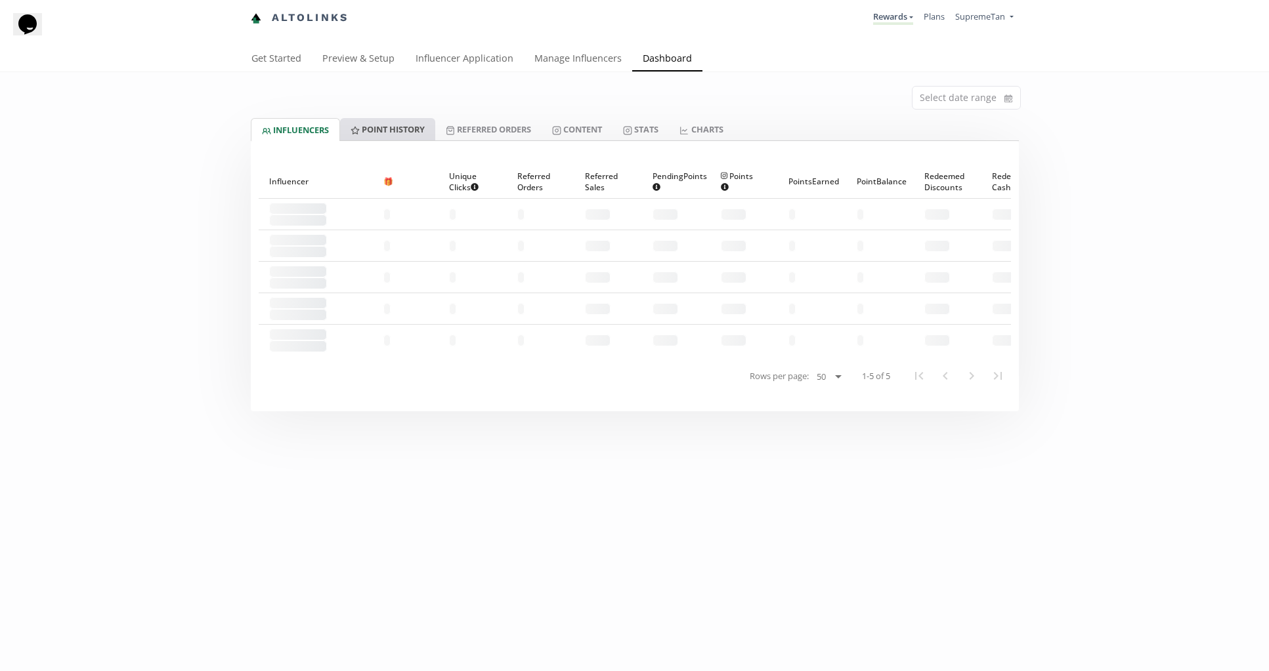
click at [367, 136] on link "Point HISTORY" at bounding box center [387, 129] width 95 height 22
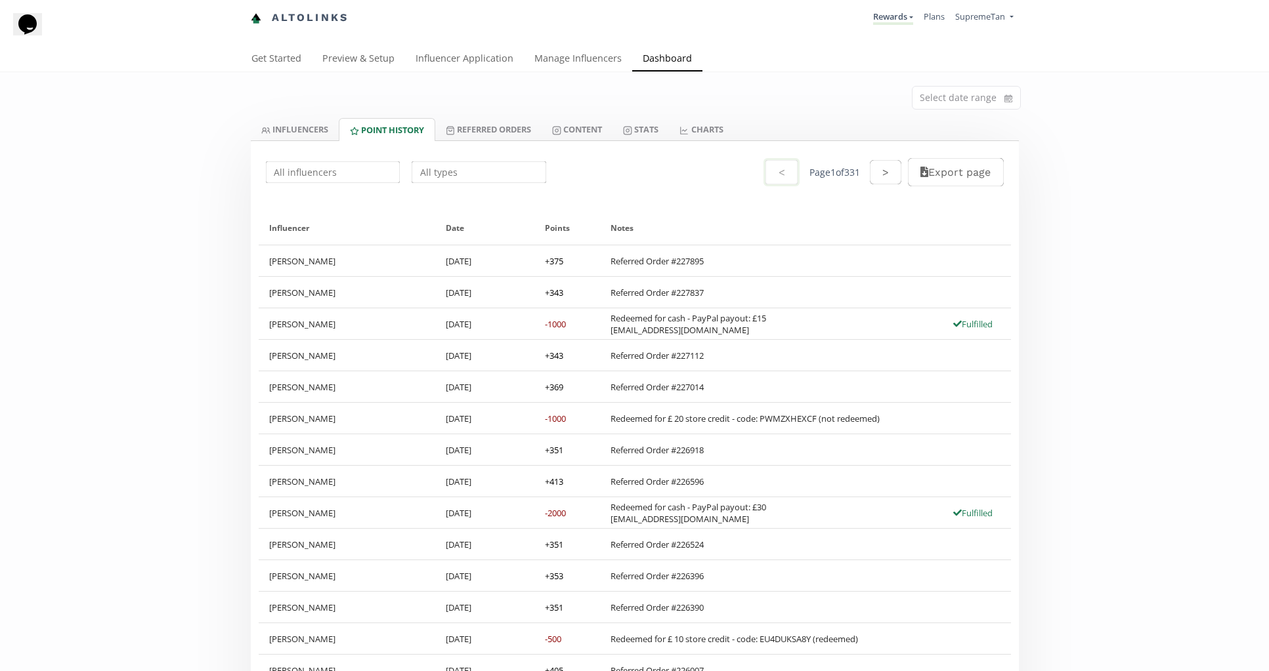
click at [467, 173] on input "text" at bounding box center [478, 172] width 138 height 26
click at [427, 227] on div "Redeemed for Credit" at bounding box center [478, 222] width 133 height 24
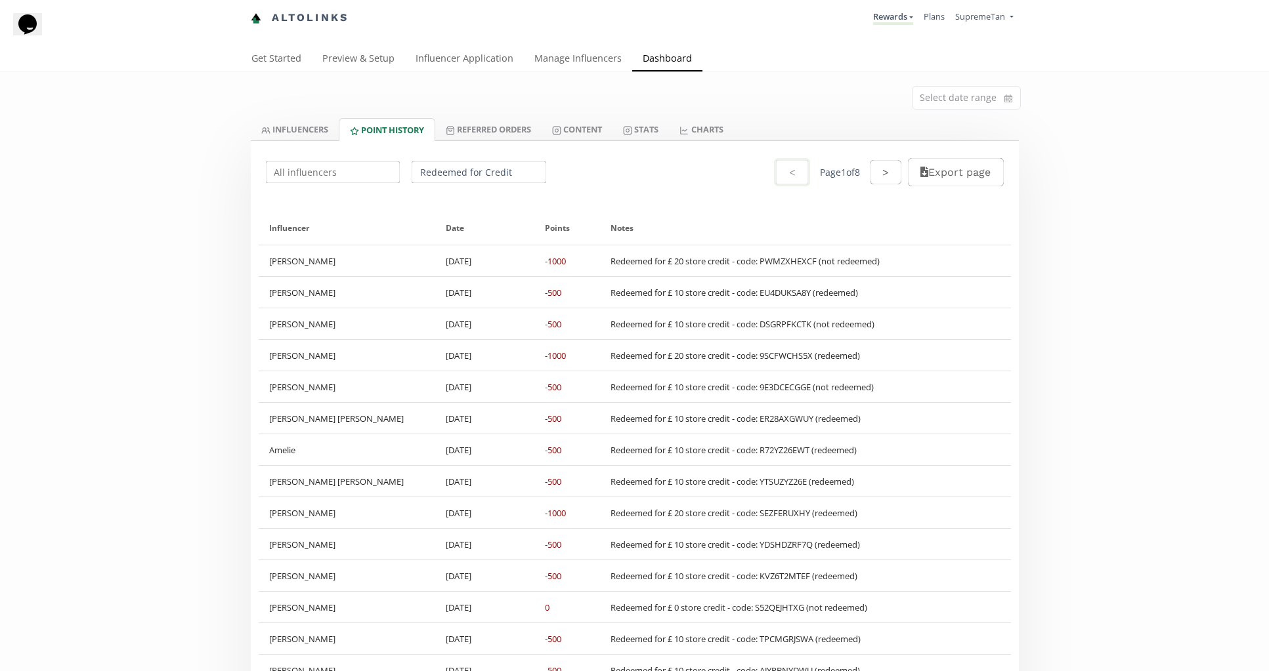
click at [465, 175] on input "Redeemed for Credit" at bounding box center [478, 172] width 138 height 26
click at [450, 226] on div "Redeemed for Credit" at bounding box center [478, 222] width 133 height 24
click at [459, 172] on input "Redeemed for Credit" at bounding box center [478, 172] width 138 height 26
click at [471, 201] on div "Redeemed for Cash" at bounding box center [478, 198] width 133 height 24
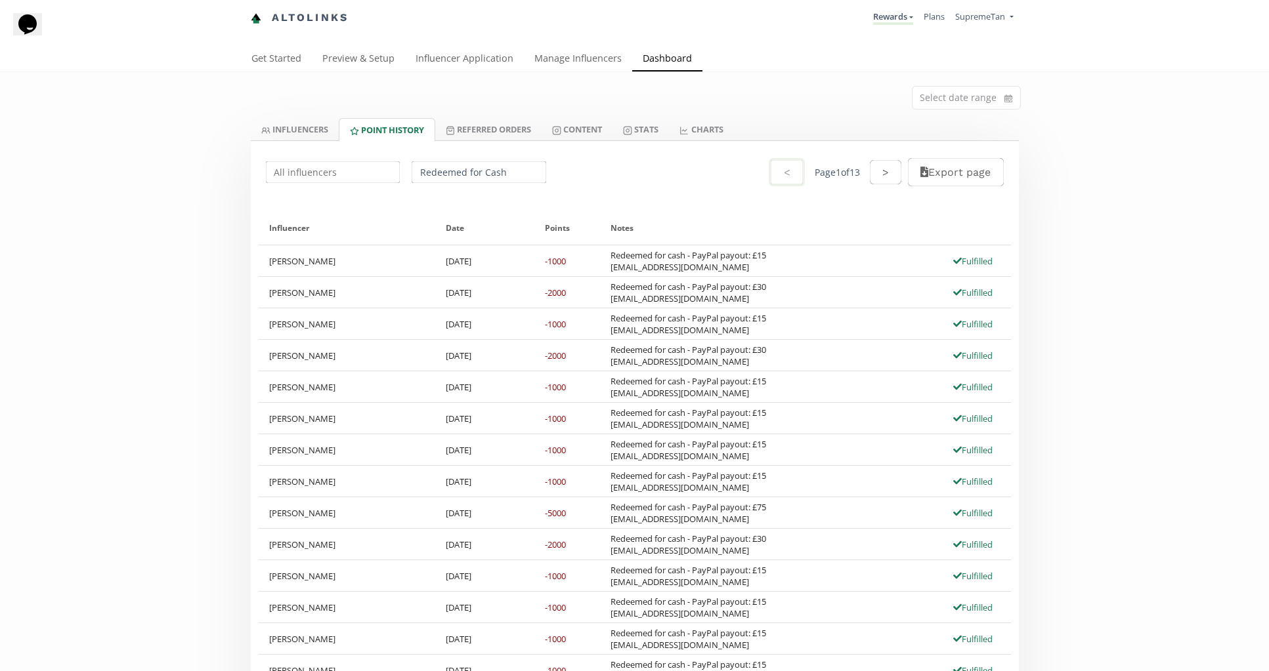
click at [442, 173] on input "Redeemed for Cash" at bounding box center [478, 172] width 138 height 26
click at [461, 211] on div "Redeemed for Credit" at bounding box center [478, 222] width 133 height 24
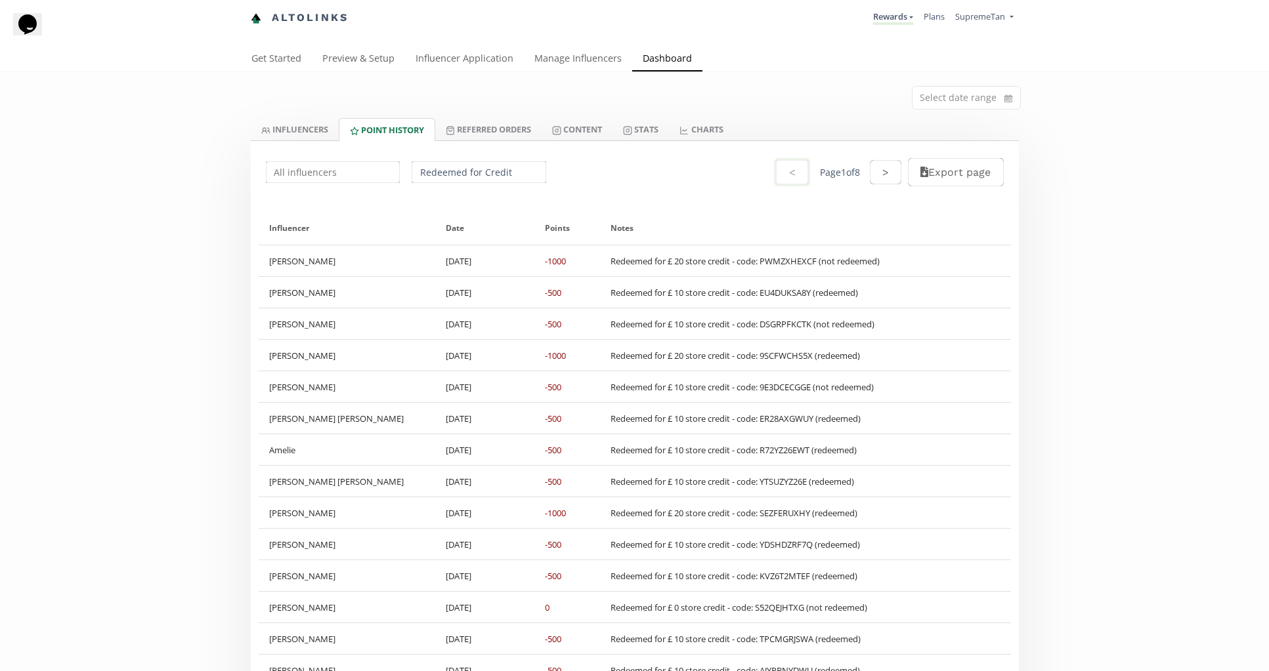
click at [440, 189] on div "Redeemed for Credit < Page 1 of 8 > Export page" at bounding box center [635, 172] width 768 height 62
click at [444, 181] on input "Redeemed for Credit" at bounding box center [478, 172] width 138 height 26
click at [451, 197] on div "Redeemed for Cash" at bounding box center [478, 198] width 133 height 24
type input "Redeemed for Cash"
